Goal: Information Seeking & Learning: Learn about a topic

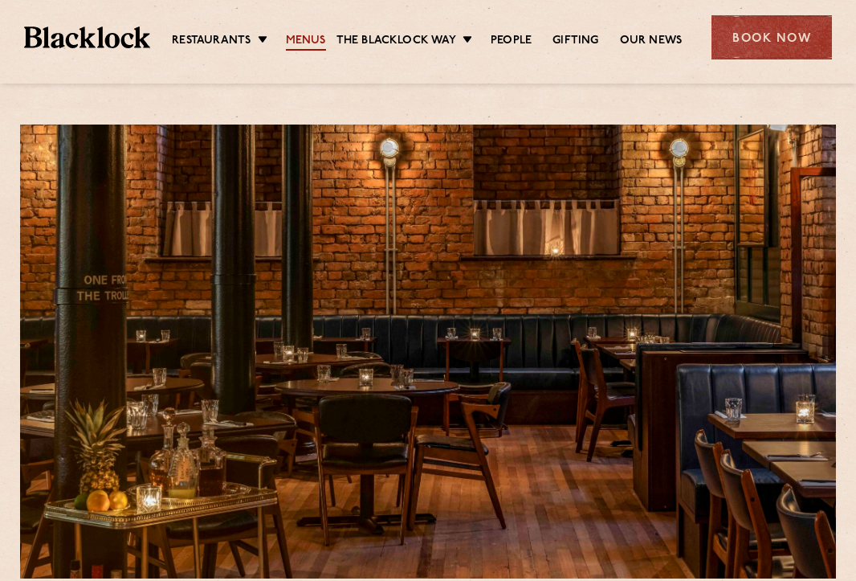
click at [317, 39] on link "Menus" at bounding box center [306, 42] width 40 height 18
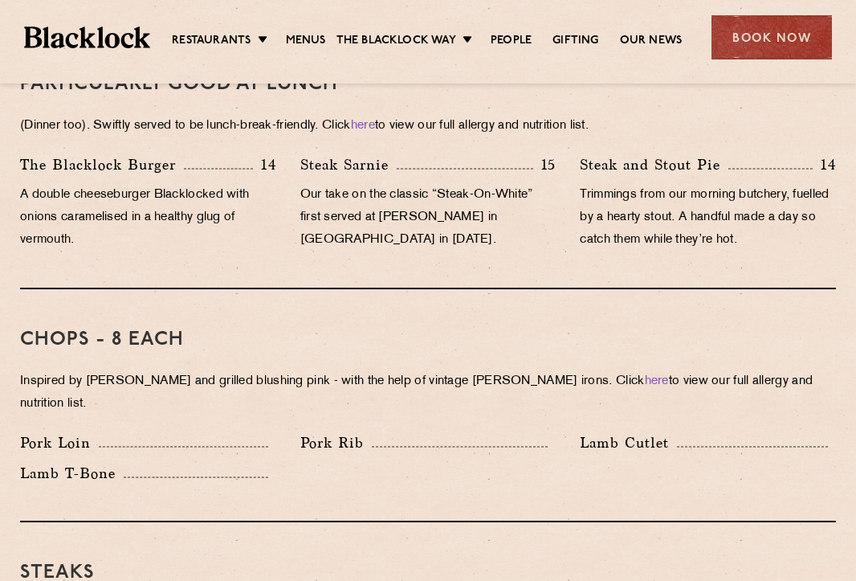
scroll to position [1083, 0]
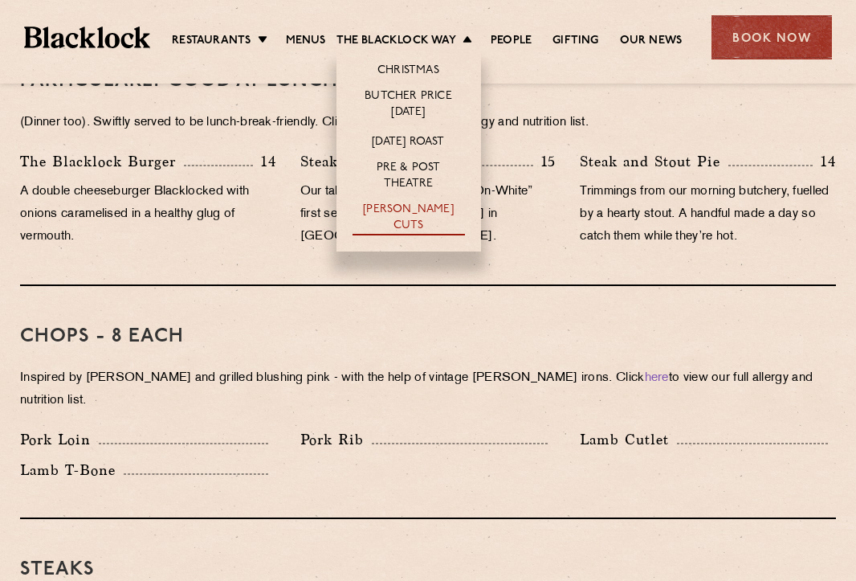
click at [436, 210] on link "[PERSON_NAME] Cuts" at bounding box center [409, 219] width 112 height 34
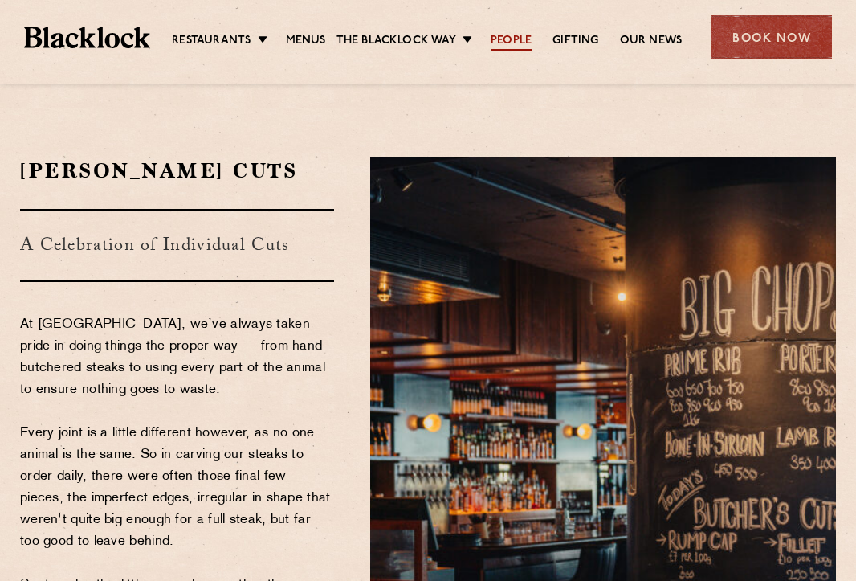
click at [511, 44] on link "People" at bounding box center [511, 42] width 41 height 18
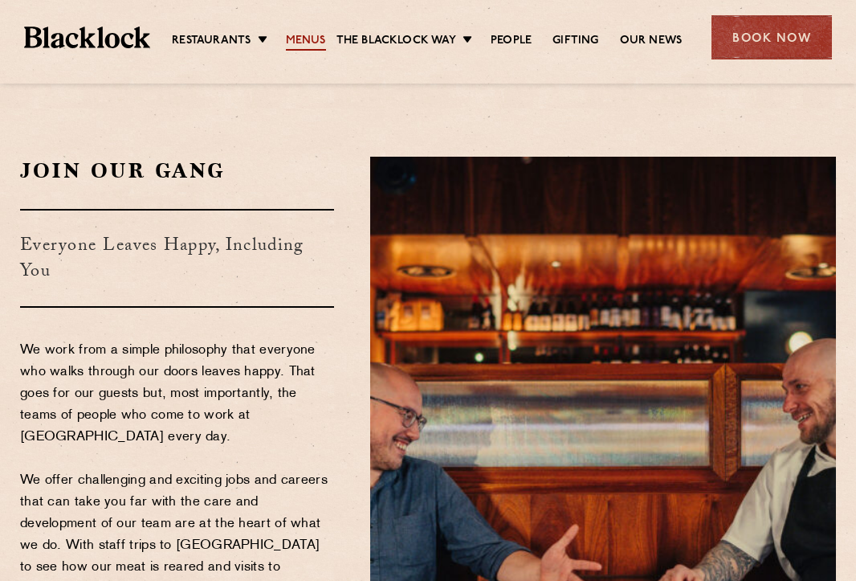
click at [302, 39] on link "Menus" at bounding box center [306, 42] width 40 height 18
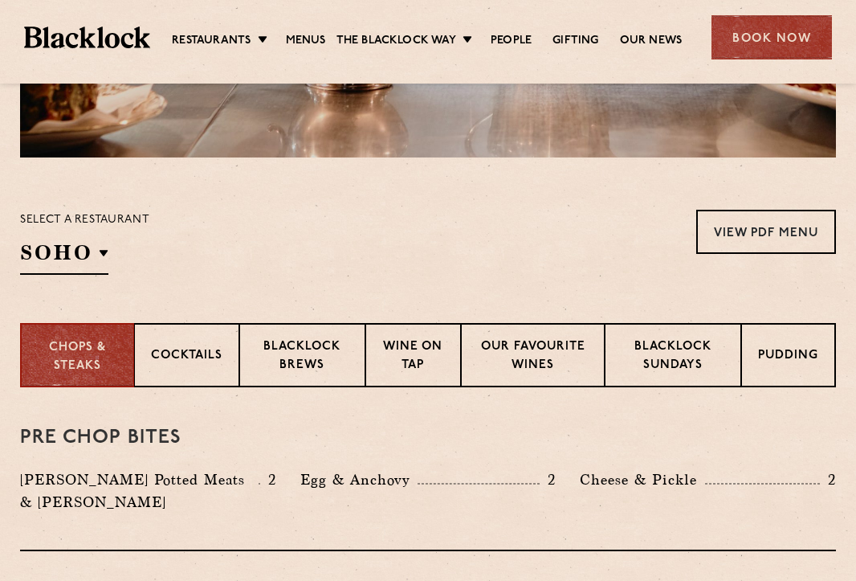
scroll to position [425, 0]
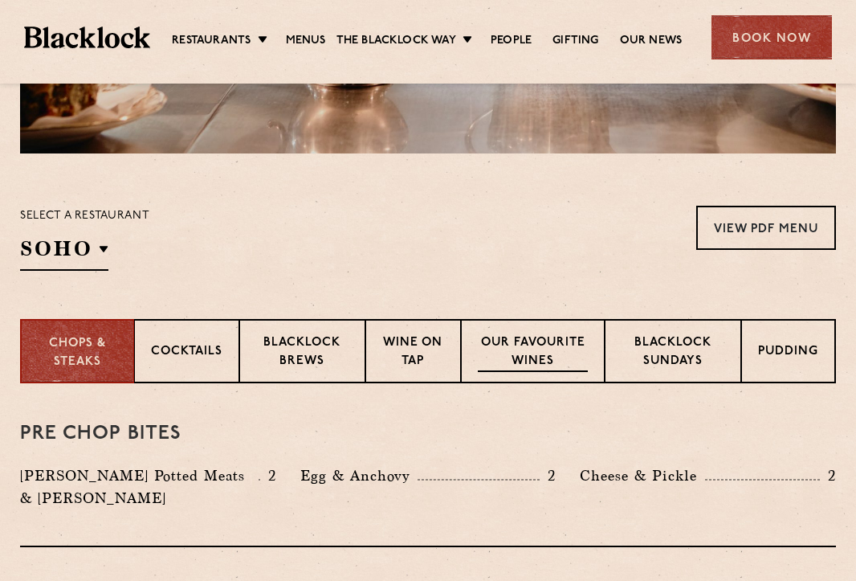
click at [522, 362] on p "Our favourite wines" at bounding box center [533, 353] width 110 height 38
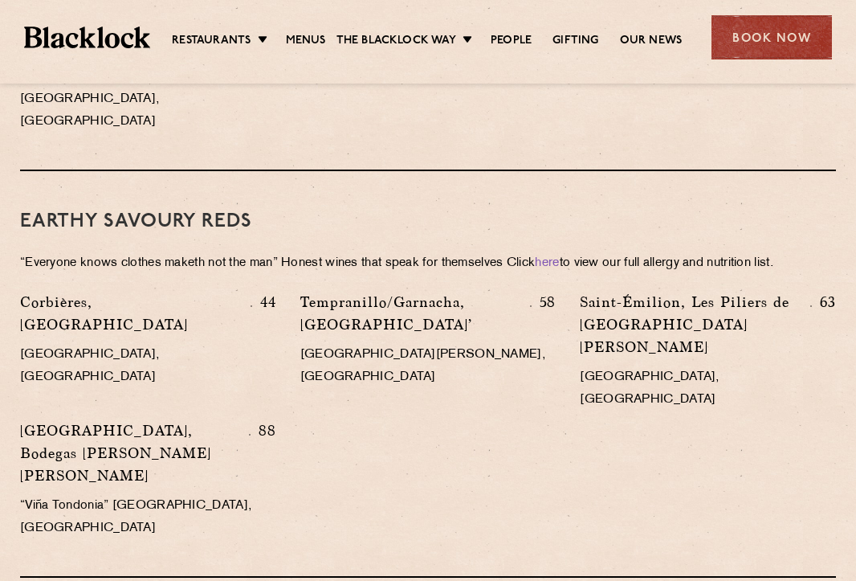
scroll to position [2141, 0]
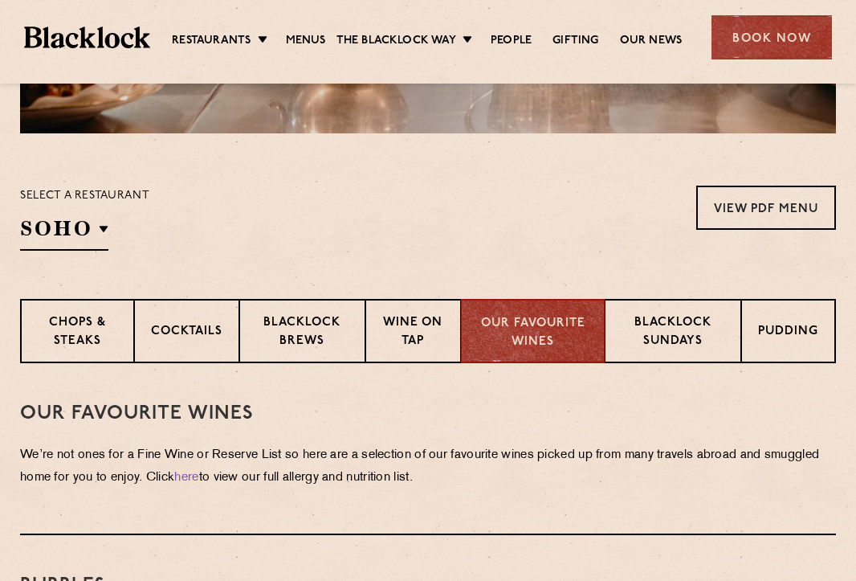
scroll to position [453, 0]
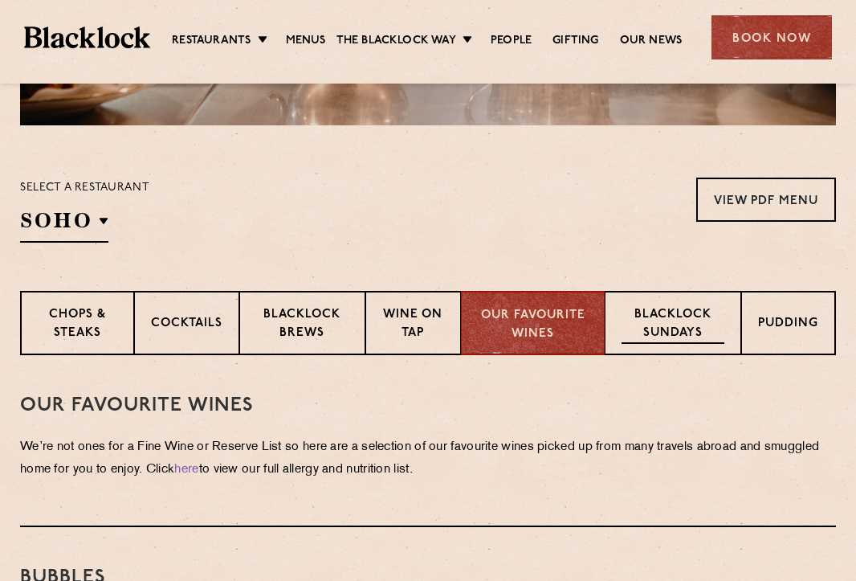
click at [692, 329] on p "Blacklock Sundays" at bounding box center [673, 325] width 103 height 38
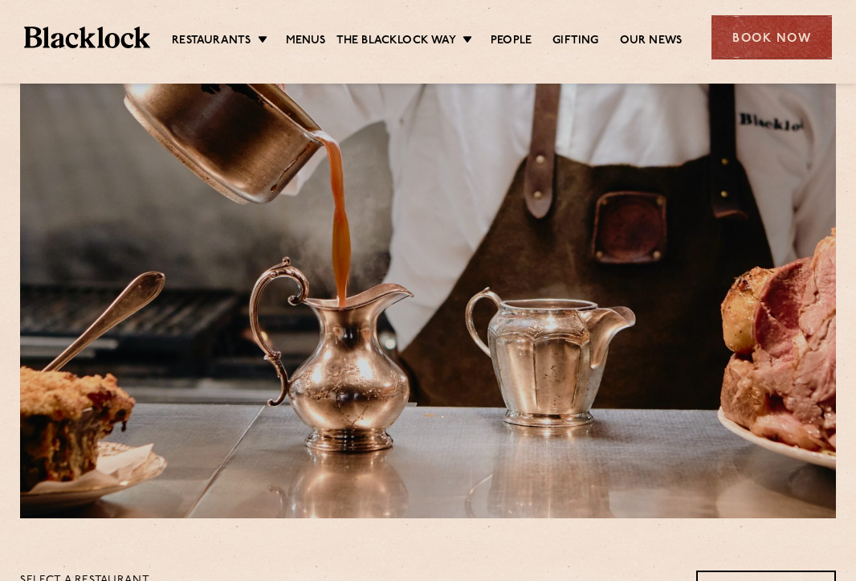
scroll to position [62, 0]
